Goal: Task Accomplishment & Management: Use online tool/utility

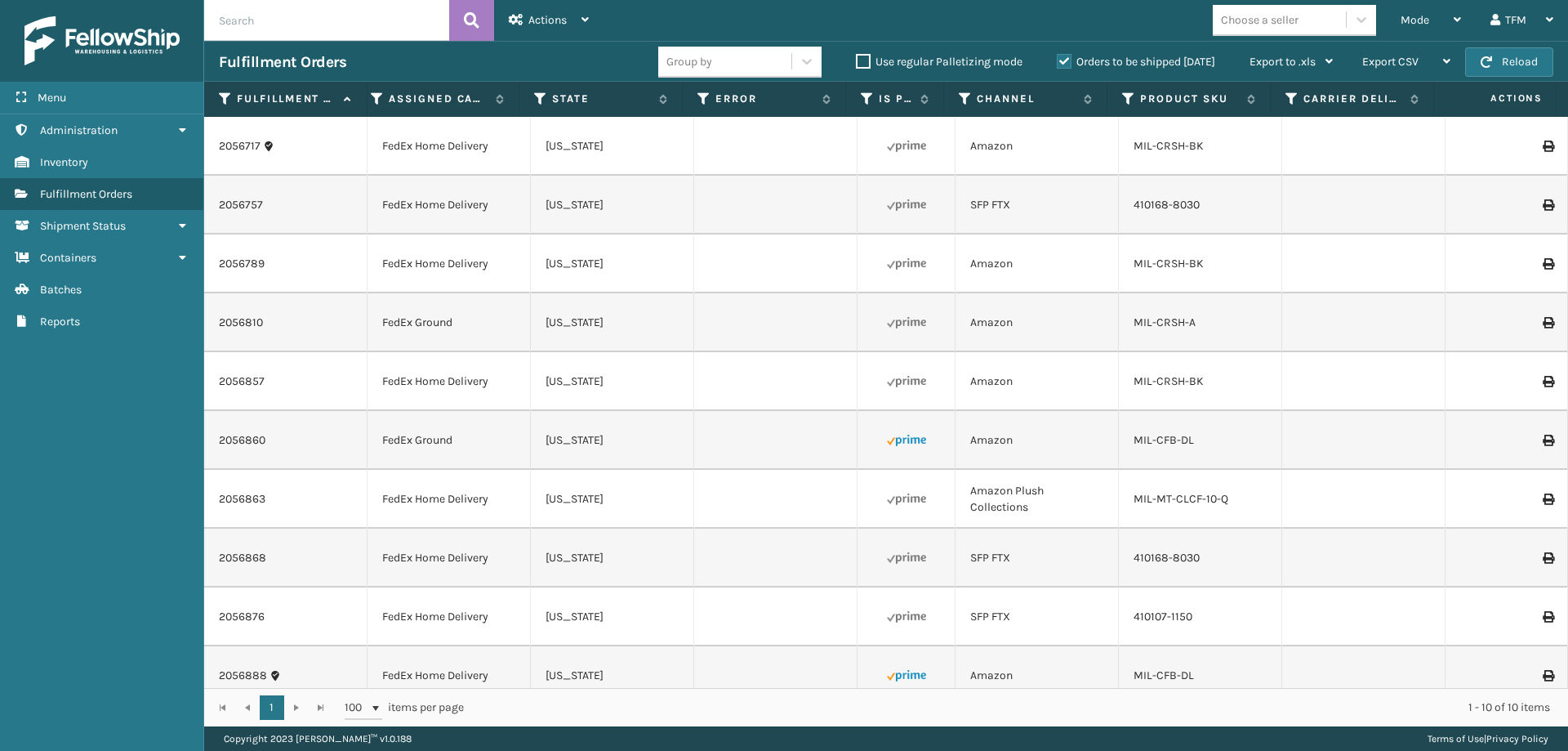
scroll to position [0, 509]
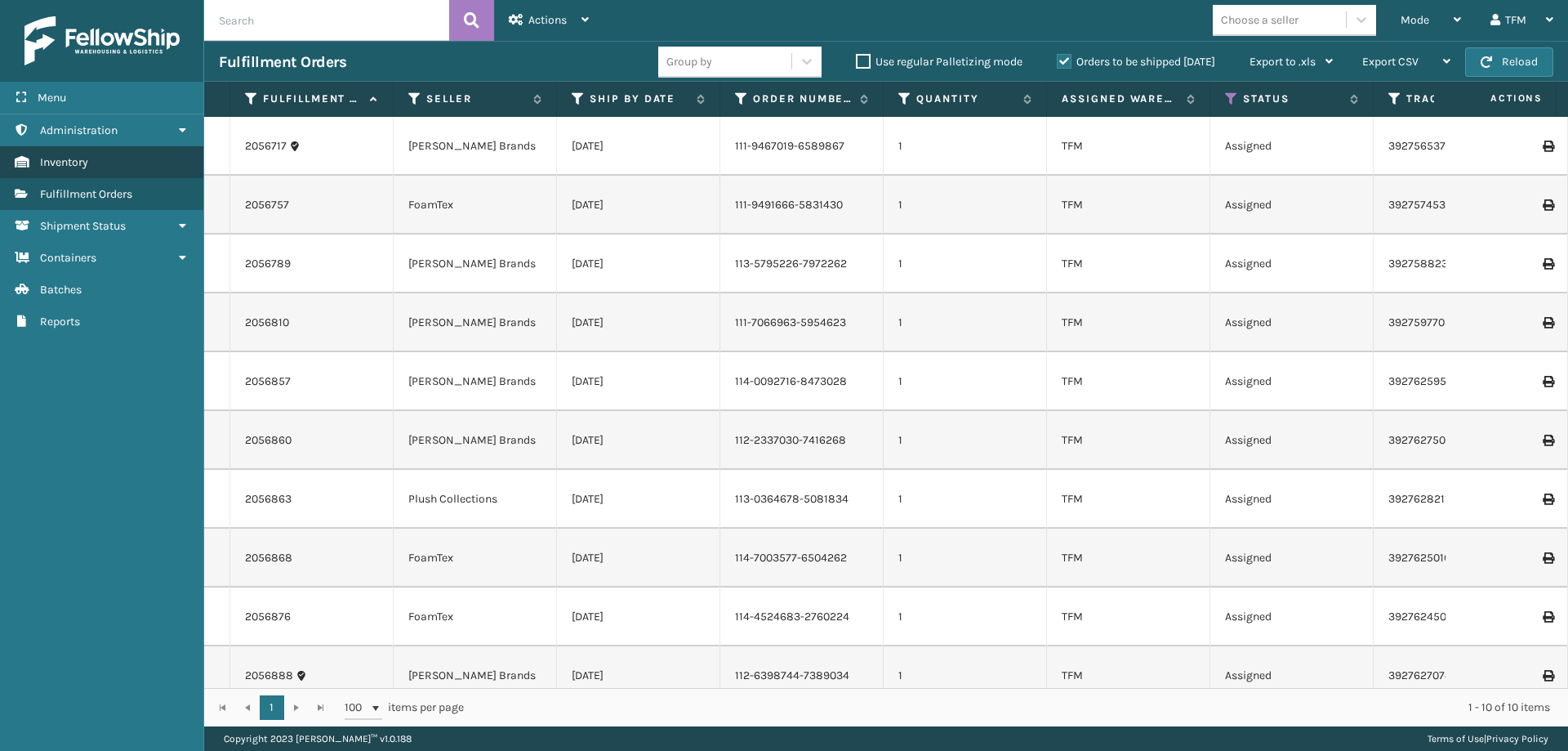
click at [129, 169] on link "Inventory" at bounding box center [101, 162] width 203 height 32
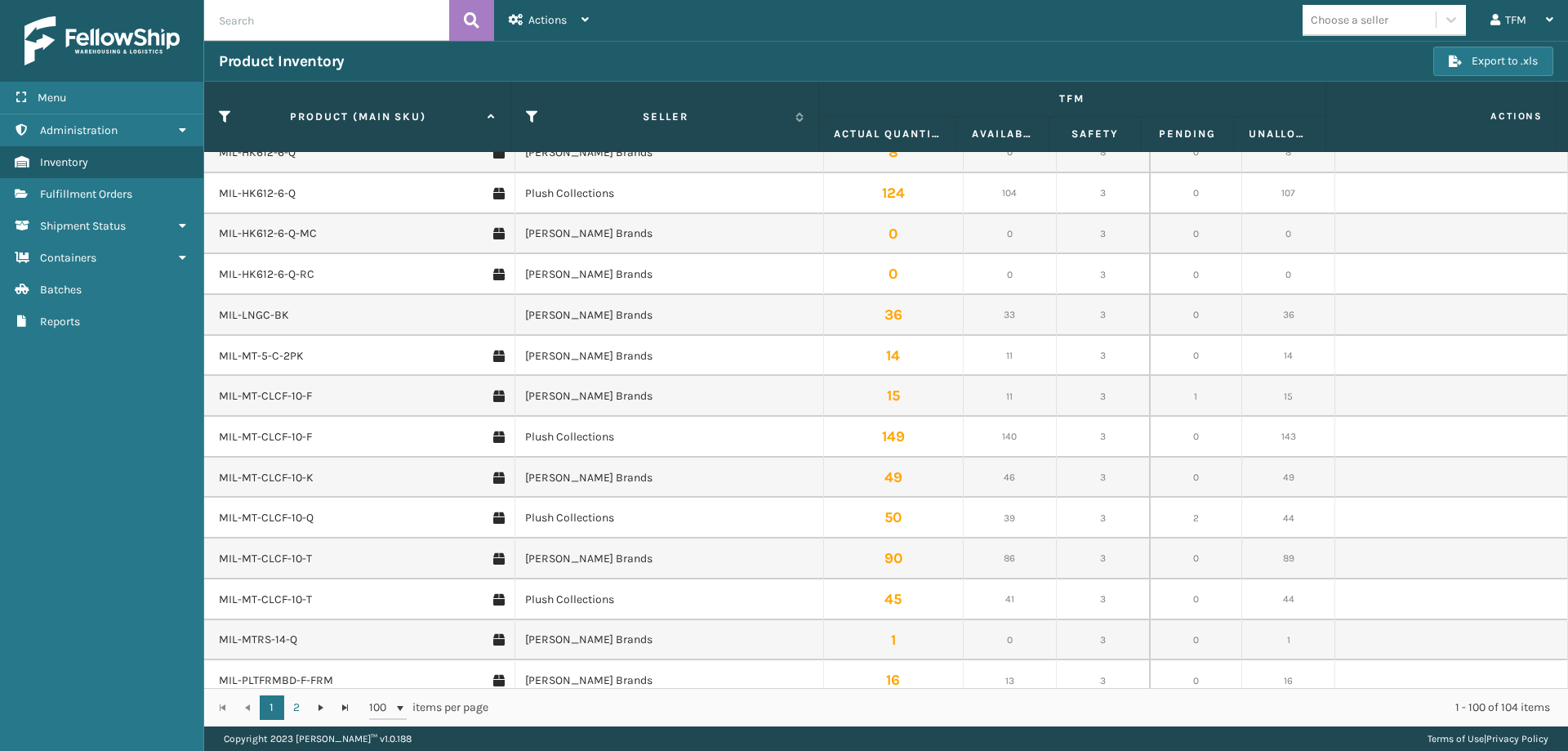
scroll to position [3187, 0]
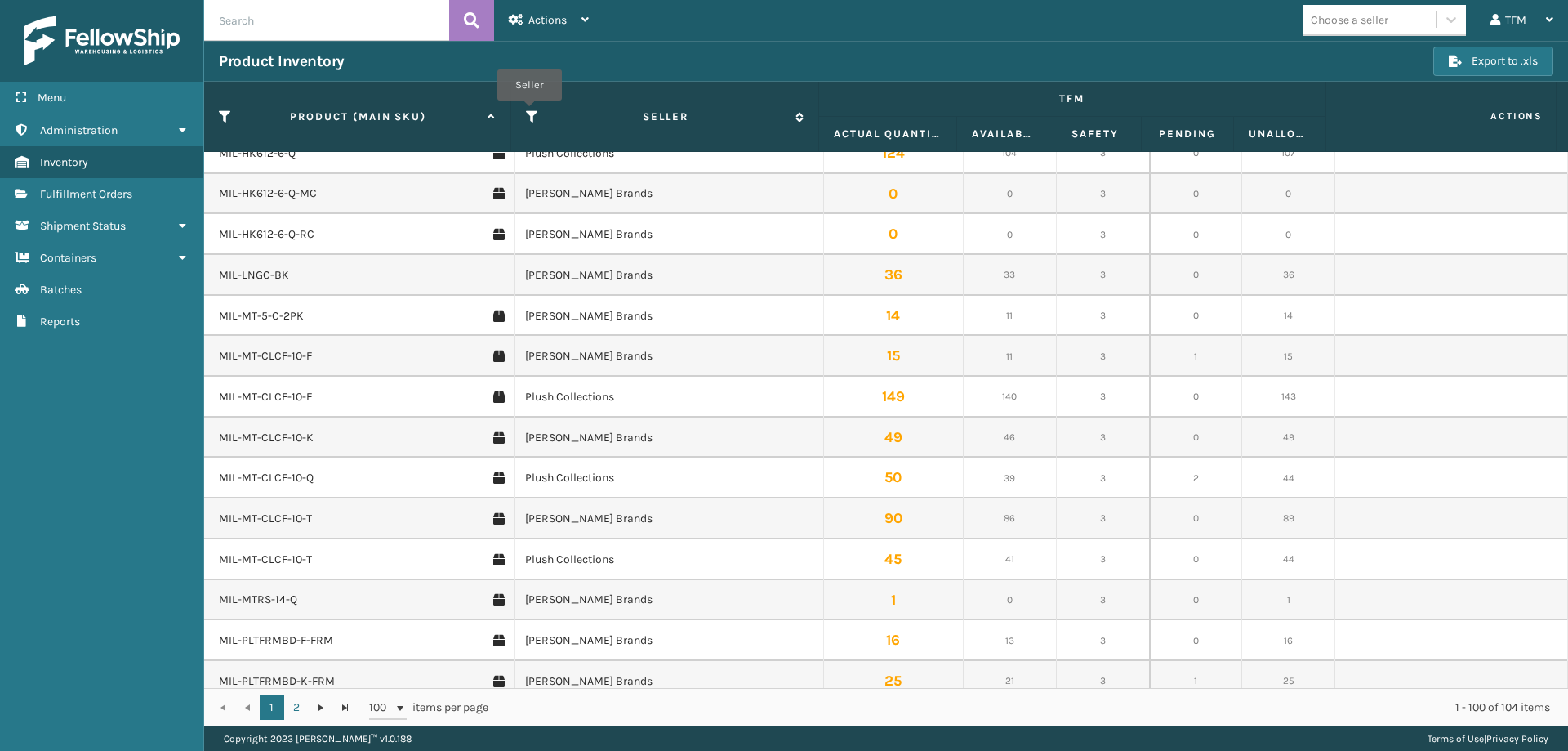
click at [529, 112] on icon at bounding box center [532, 117] width 13 height 15
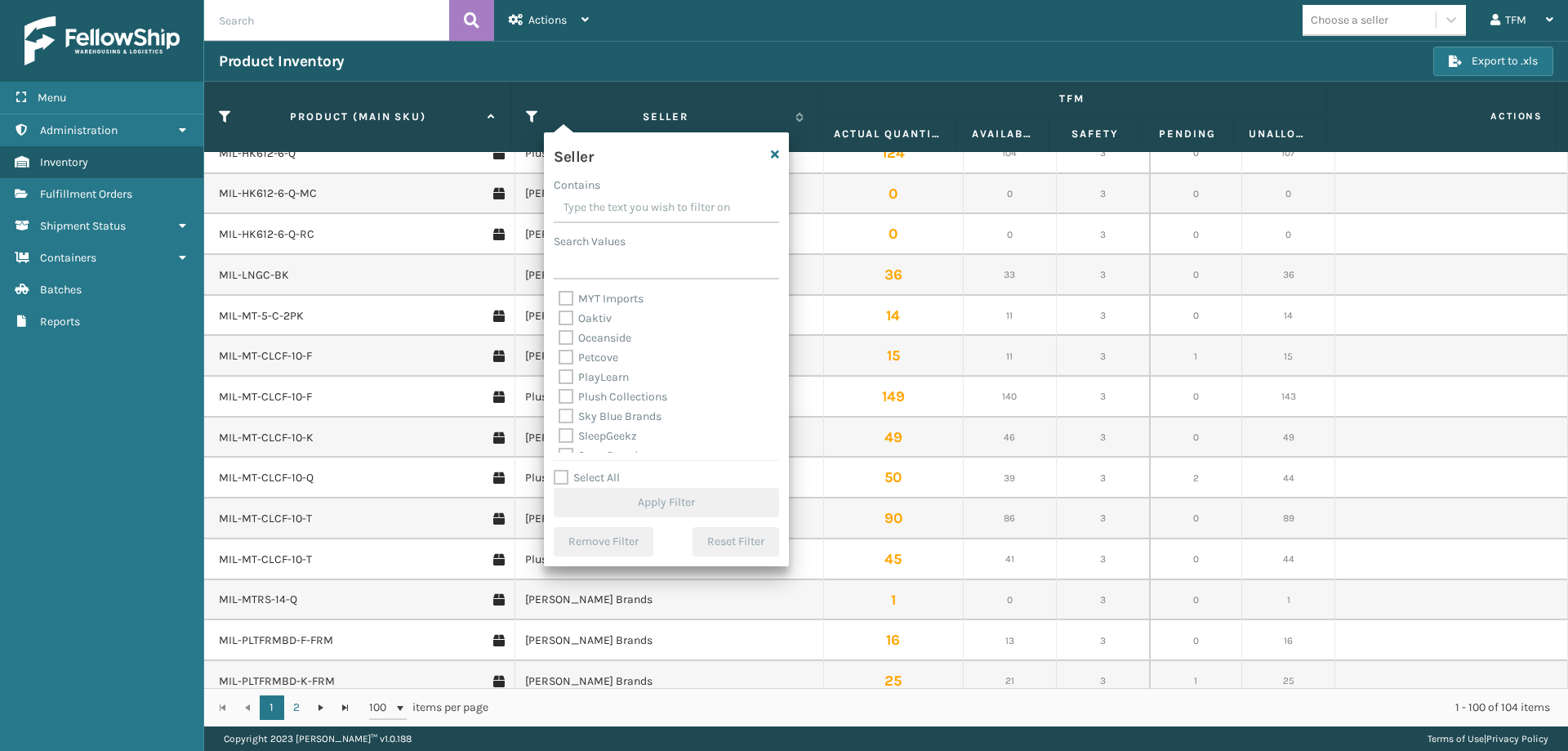
scroll to position [503, 0]
click at [626, 377] on label "Plush Collections" at bounding box center [613, 383] width 109 height 14
click at [559, 377] on input "Plush Collections" at bounding box center [559, 380] width 1 height 11
checkbox input "true"
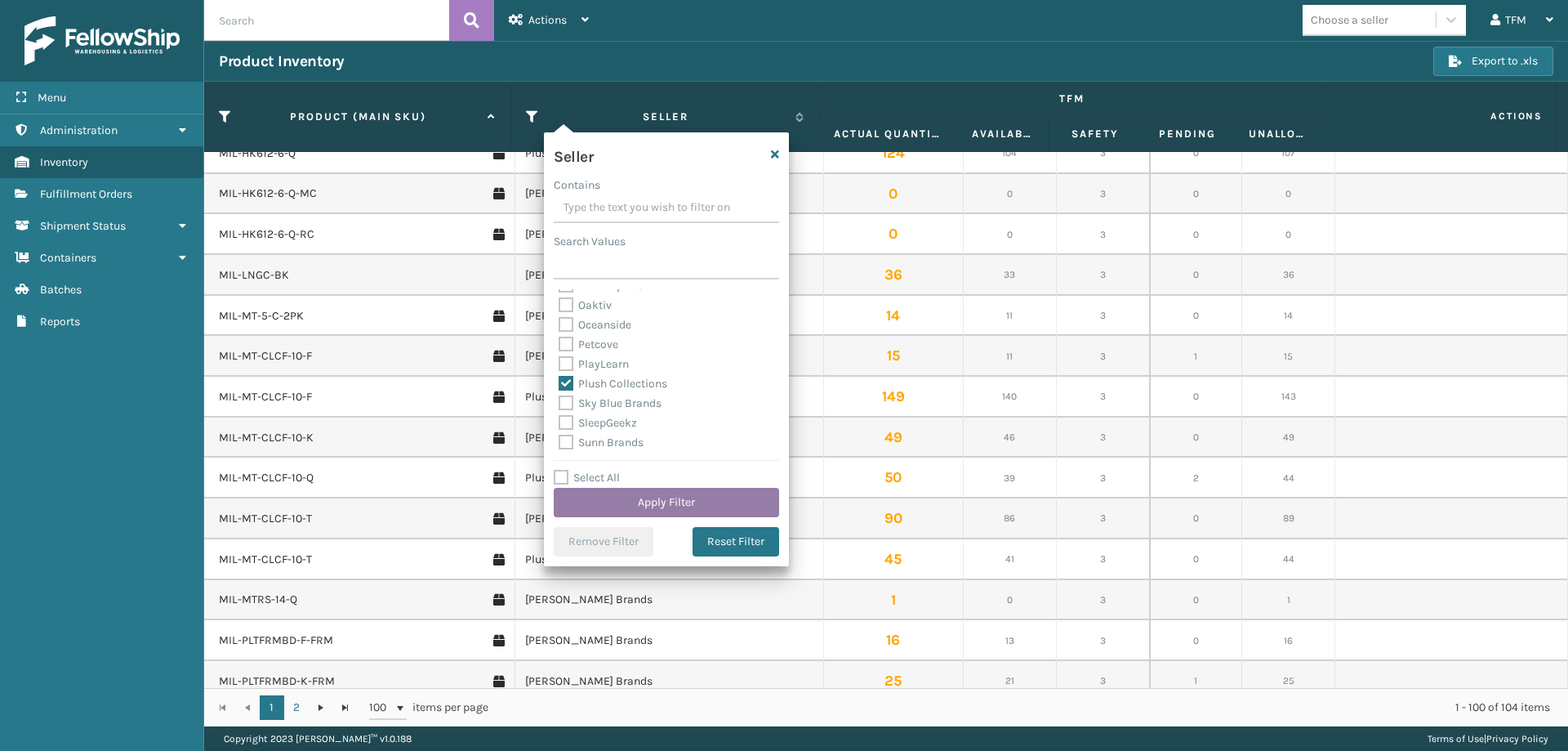
click at [688, 500] on button "Apply Filter" at bounding box center [666, 502] width 225 height 29
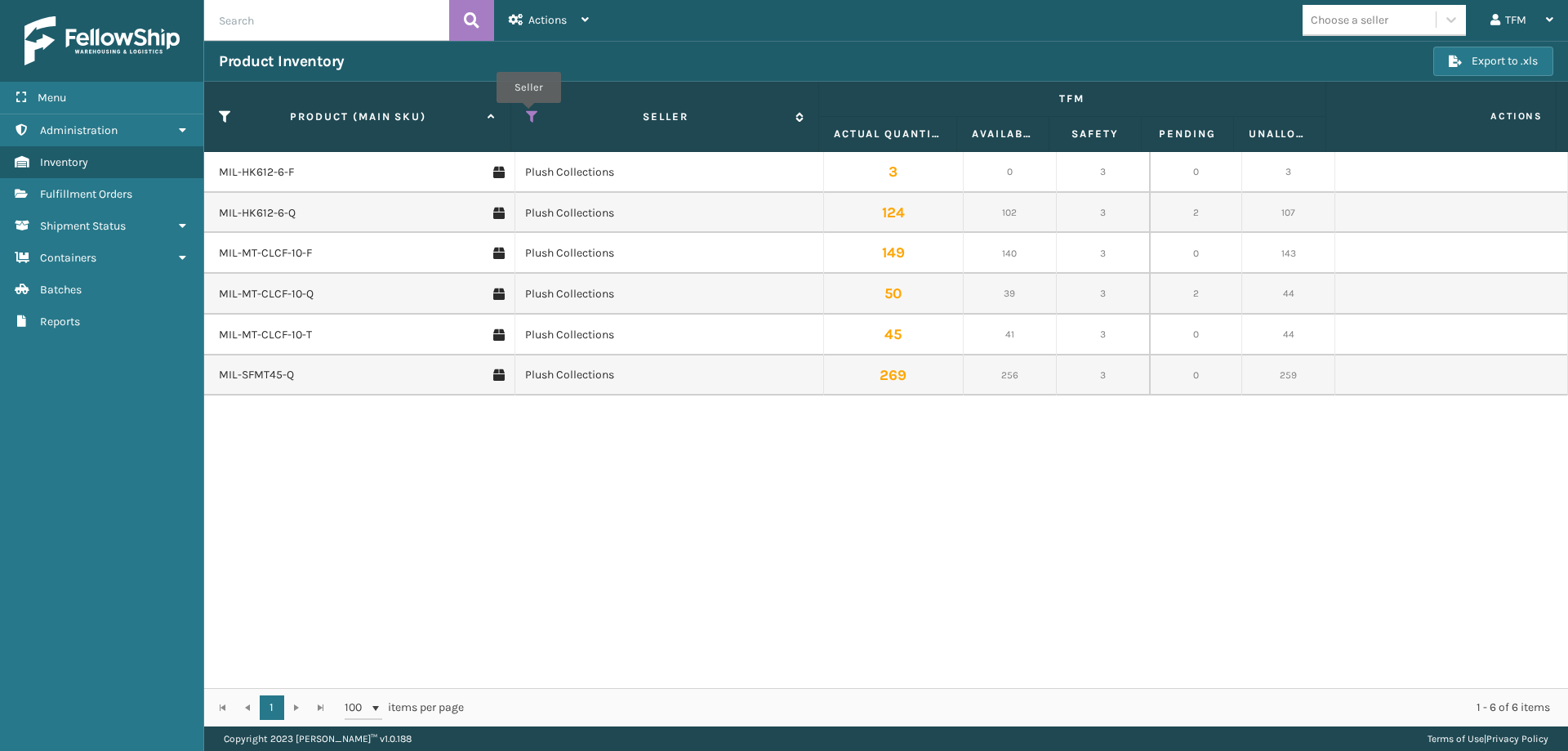
click at [528, 114] on icon at bounding box center [532, 117] width 13 height 15
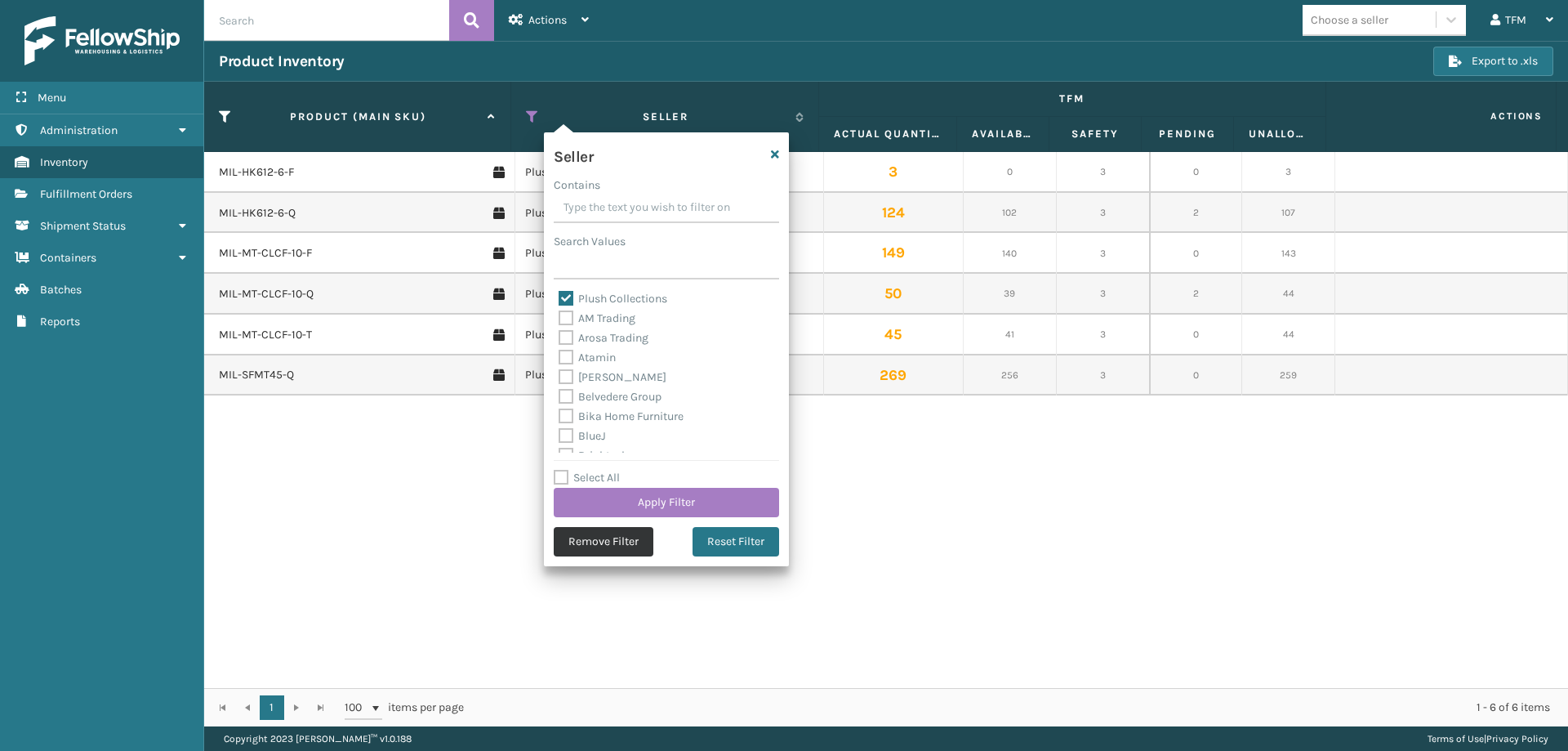
click at [577, 536] on button "Remove Filter" at bounding box center [603, 541] width 99 height 29
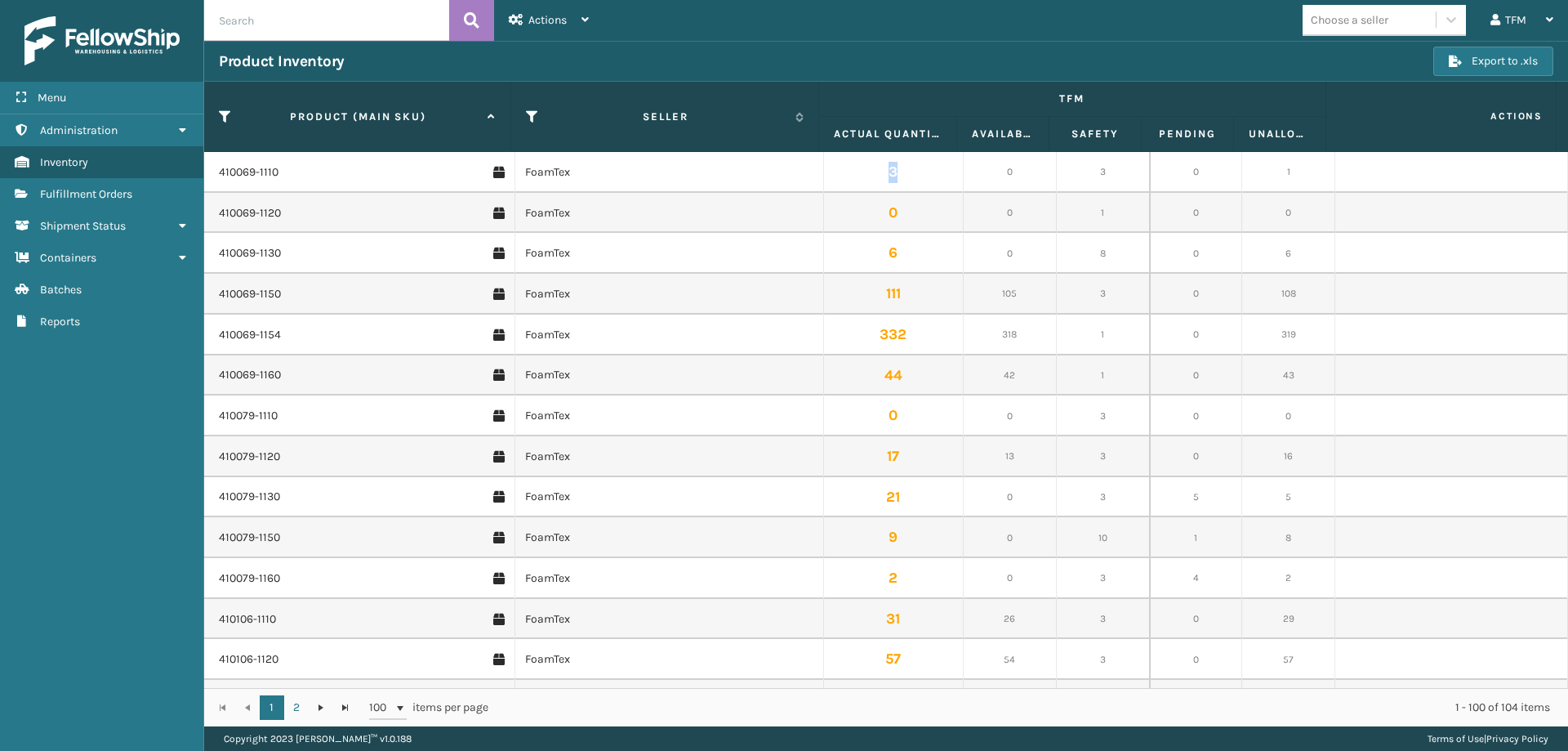
drag, startPoint x: 889, startPoint y: 170, endPoint x: 880, endPoint y: 170, distance: 9.0
click at [880, 170] on td "3" at bounding box center [894, 172] width 140 height 40
click at [882, 173] on td "3" at bounding box center [894, 172] width 140 height 40
click at [890, 174] on td "3" at bounding box center [894, 172] width 140 height 40
click at [891, 173] on td "3" at bounding box center [894, 172] width 140 height 40
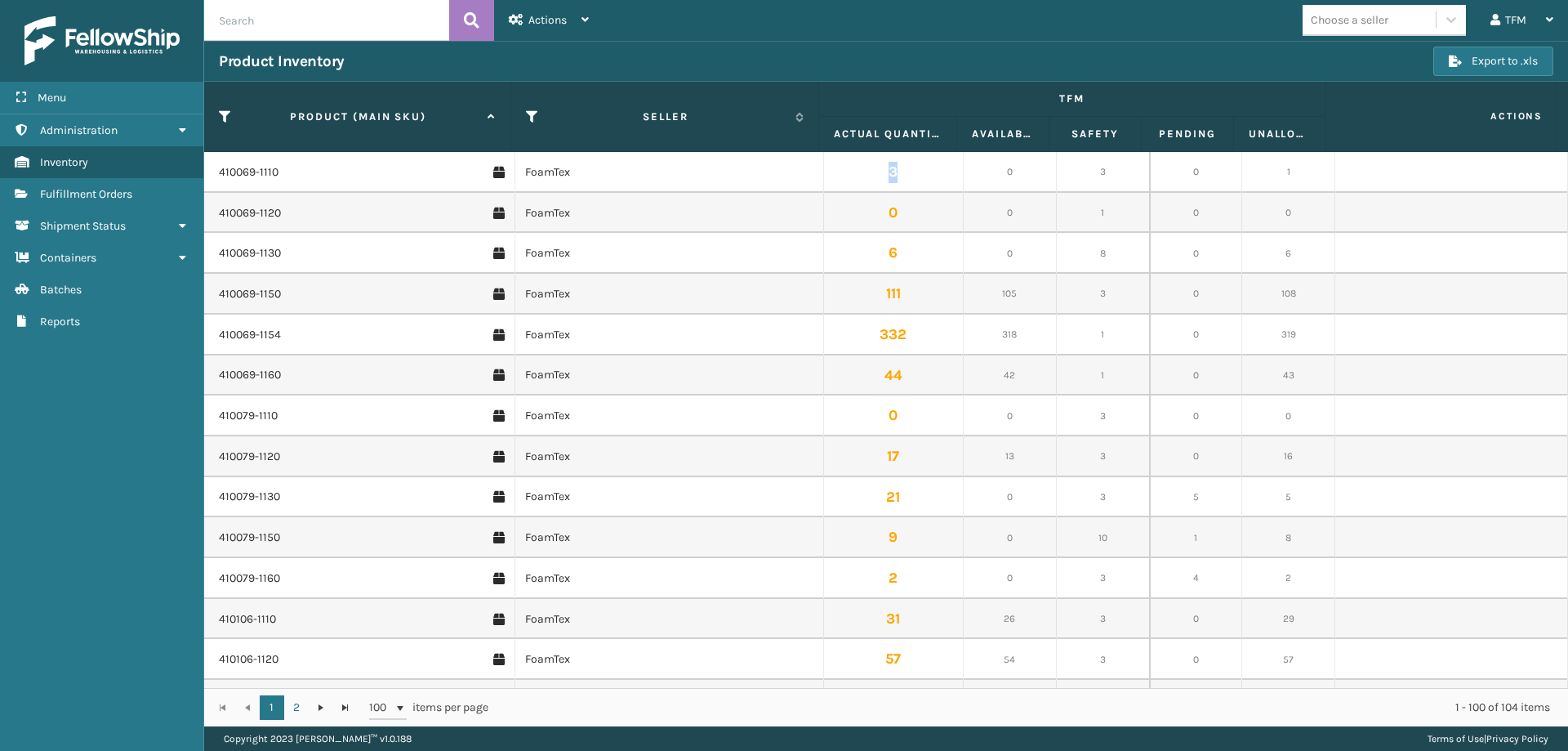
drag, startPoint x: 894, startPoint y: 172, endPoint x: 878, endPoint y: 171, distance: 16.0
click at [878, 171] on td "3" at bounding box center [894, 172] width 140 height 40
click at [899, 171] on td "3" at bounding box center [894, 172] width 140 height 40
click at [892, 169] on td "3" at bounding box center [894, 172] width 140 height 40
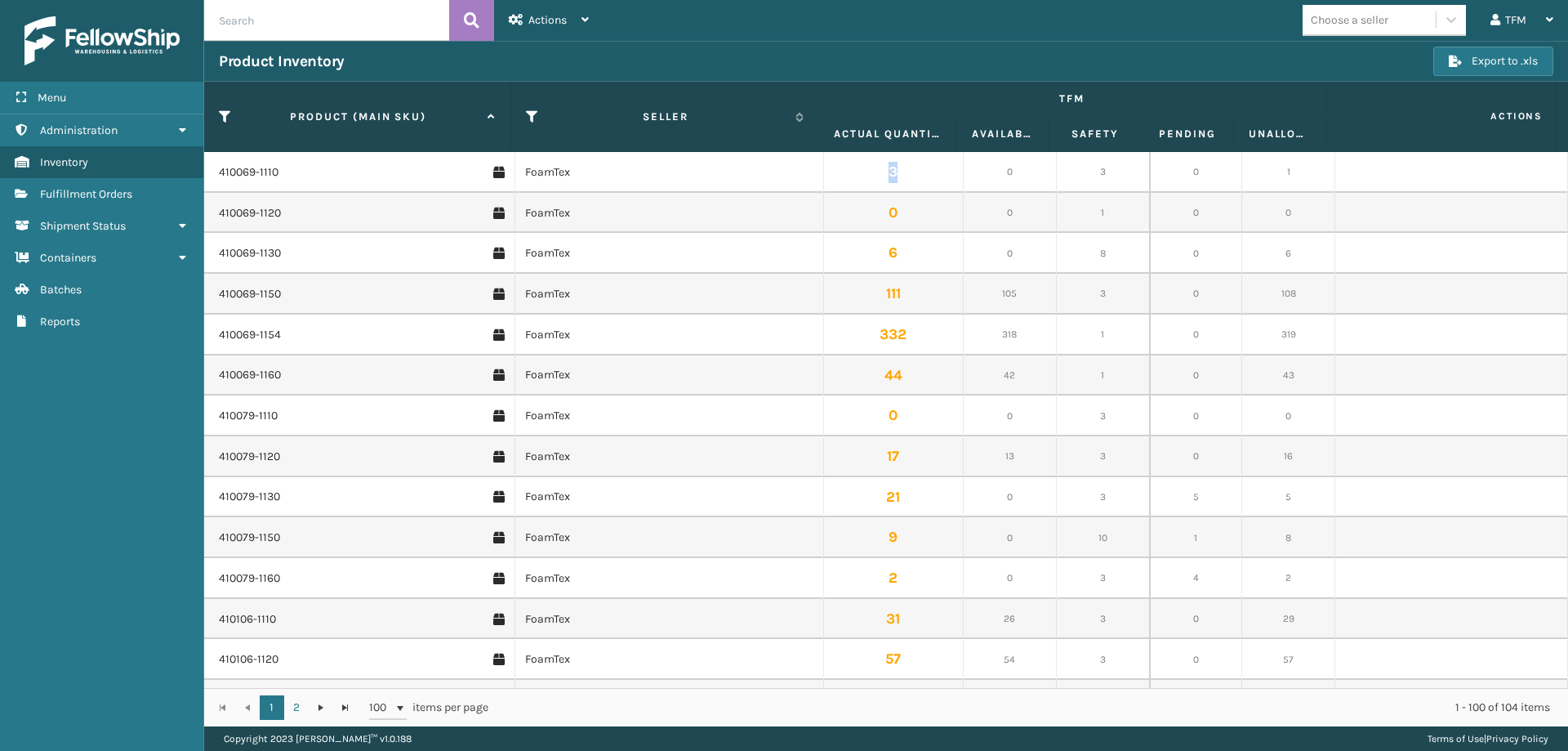
drag, startPoint x: 880, startPoint y: 167, endPoint x: 894, endPoint y: 167, distance: 14.0
click at [894, 167] on td "3" at bounding box center [894, 172] width 140 height 40
drag, startPoint x: 1091, startPoint y: 168, endPoint x: 1102, endPoint y: 167, distance: 11.0
click at [1095, 167] on td "3" at bounding box center [1103, 172] width 93 height 40
click at [1100, 167] on td "3" at bounding box center [1103, 172] width 93 height 40
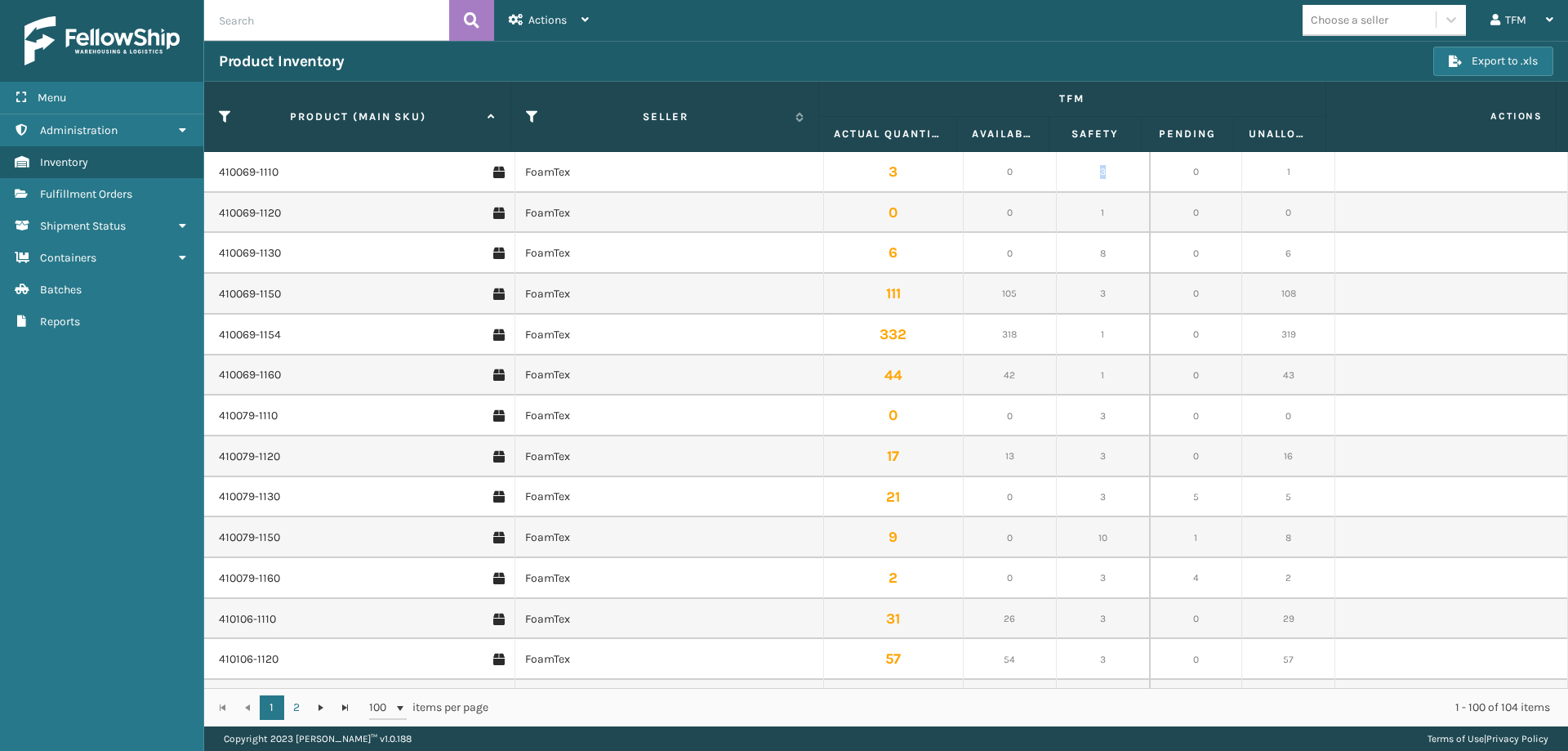
click at [1097, 167] on td "3" at bounding box center [1103, 172] width 93 height 40
drag, startPoint x: 1098, startPoint y: 167, endPoint x: 1086, endPoint y: 169, distance: 12.2
click at [1086, 169] on td "3" at bounding box center [1103, 172] width 93 height 40
drag, startPoint x: 899, startPoint y: 173, endPoint x: 875, endPoint y: 168, distance: 24.5
click at [875, 168] on td "3" at bounding box center [894, 172] width 140 height 40
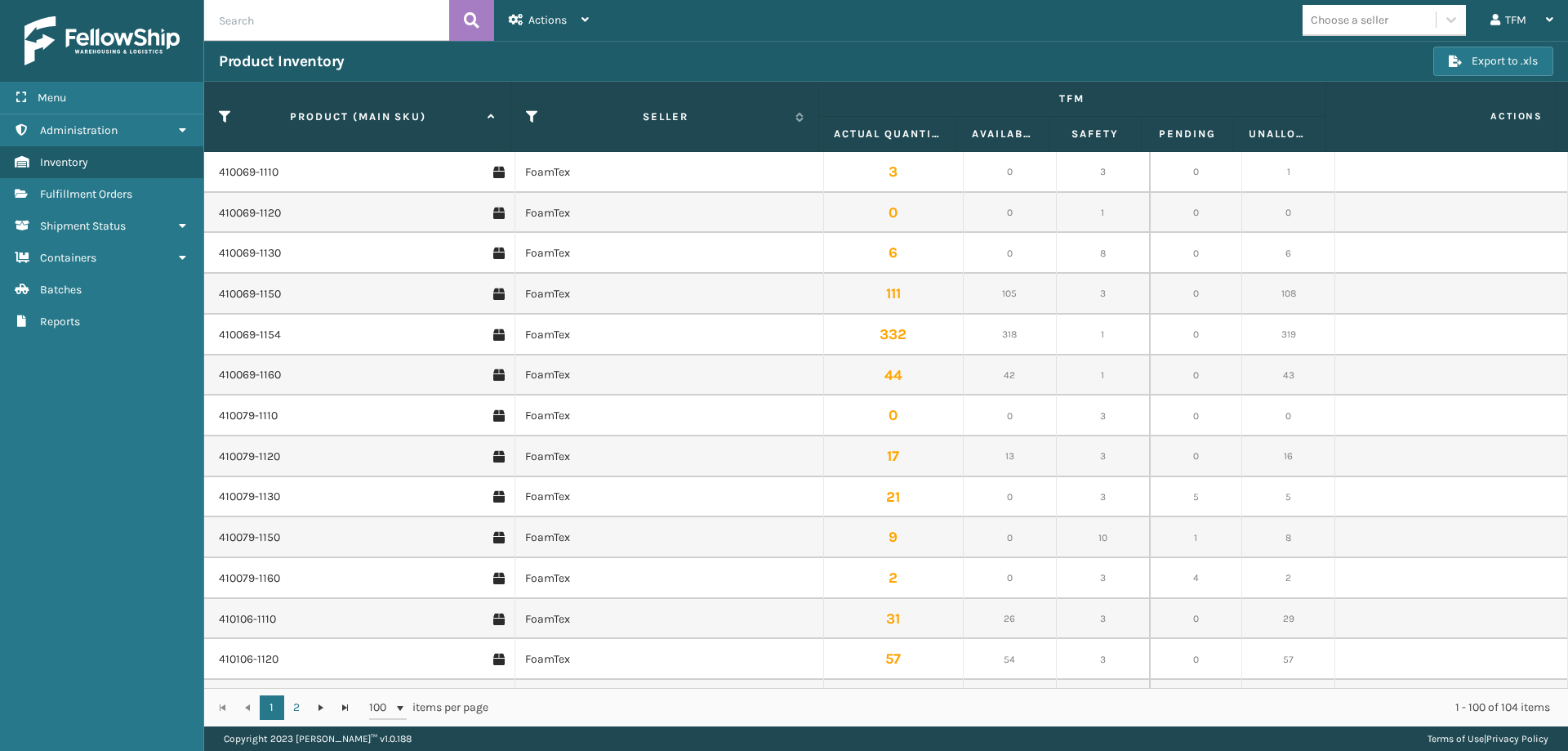
click at [890, 251] on td "6" at bounding box center [894, 253] width 140 height 40
drag, startPoint x: 893, startPoint y: 251, endPoint x: 871, endPoint y: 251, distance: 22.0
click at [871, 251] on td "6" at bounding box center [894, 253] width 140 height 40
click at [900, 291] on td "111" at bounding box center [894, 294] width 140 height 40
drag, startPoint x: 907, startPoint y: 292, endPoint x: 877, endPoint y: 292, distance: 30.0
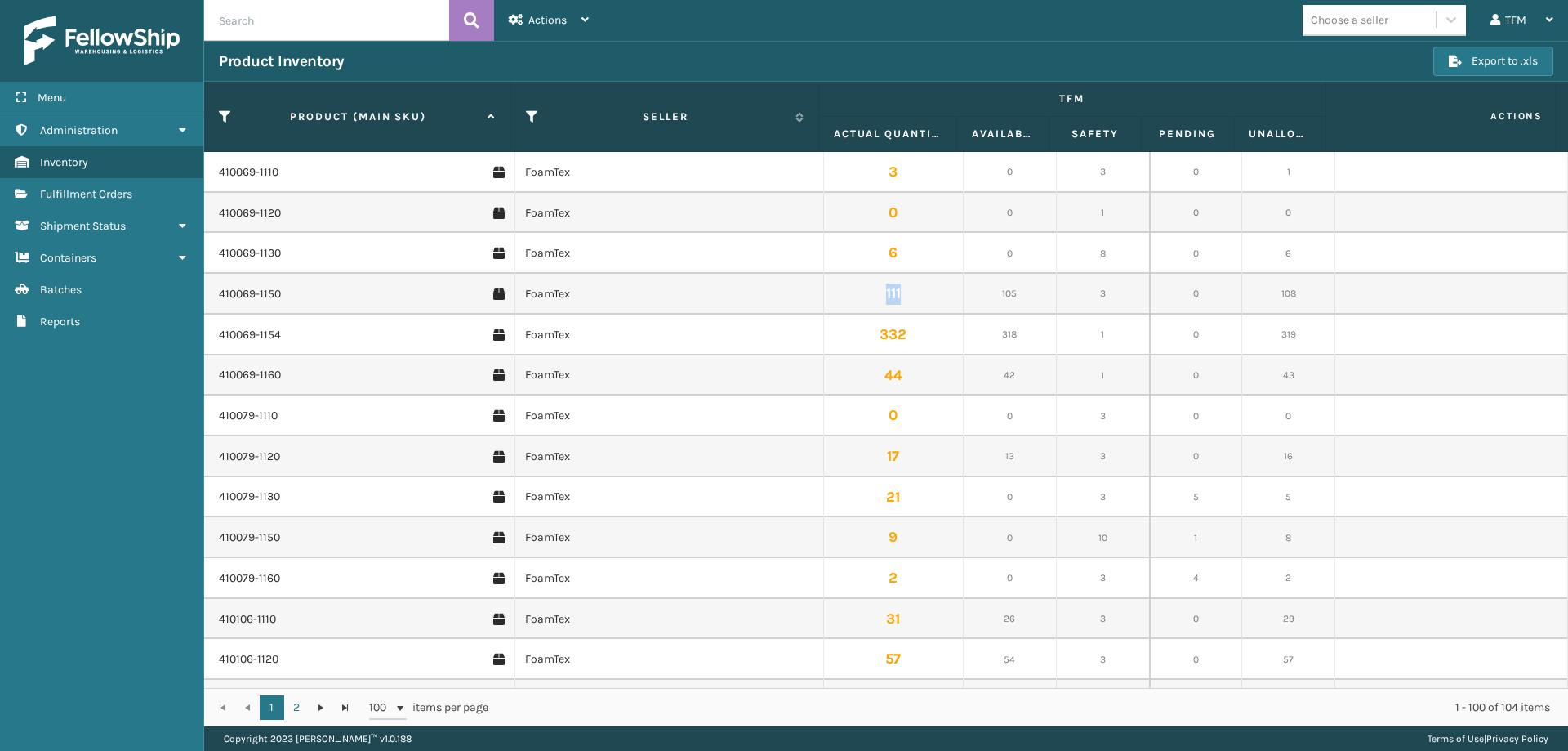
click at [877, 292] on td "111" at bounding box center [894, 294] width 140 height 40
click at [933, 271] on td "6" at bounding box center [894, 253] width 140 height 40
